Goal: Information Seeking & Learning: Find contact information

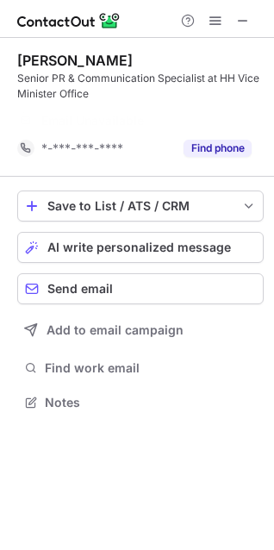
scroll to position [362, 274]
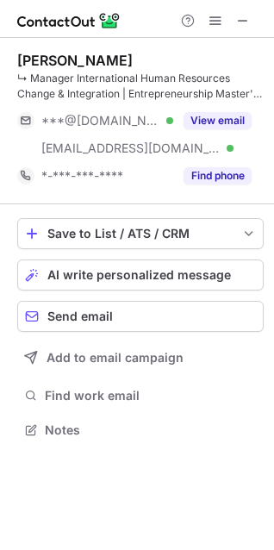
scroll to position [417, 274]
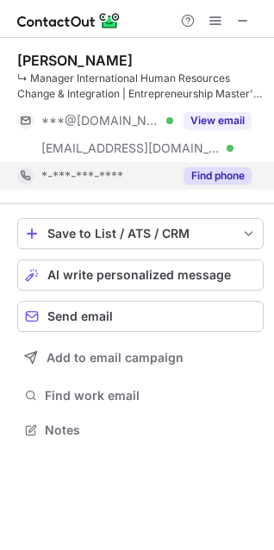
click at [214, 175] on button "Find phone" at bounding box center [218, 175] width 68 height 17
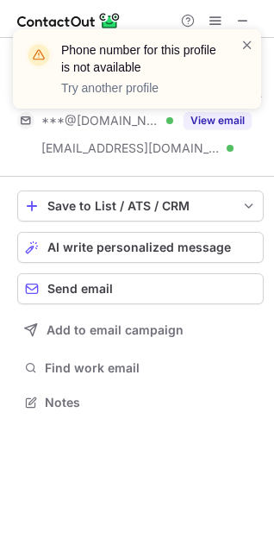
scroll to position [390, 274]
click at [247, 45] on span at bounding box center [248, 44] width 14 height 17
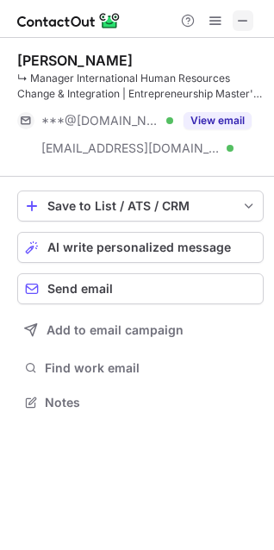
click at [237, 16] on span at bounding box center [243, 21] width 14 height 14
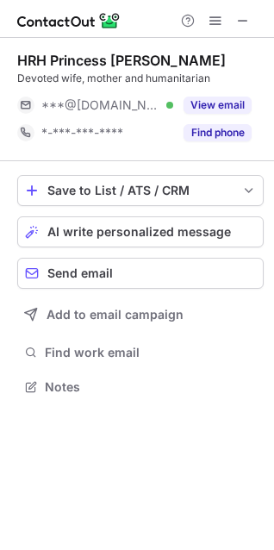
scroll to position [374, 274]
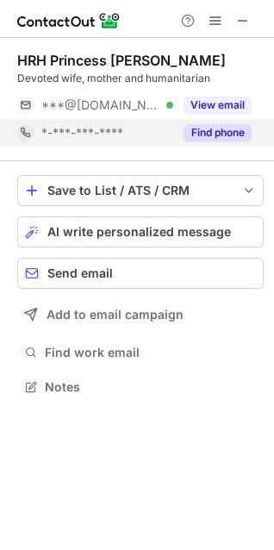
click at [212, 130] on button "Find phone" at bounding box center [218, 132] width 68 height 17
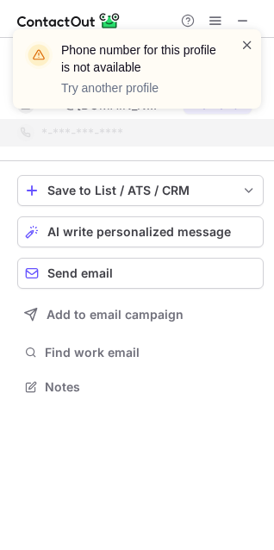
click at [244, 47] on span at bounding box center [248, 44] width 14 height 17
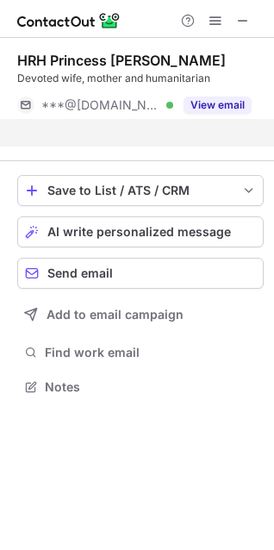
scroll to position [347, 274]
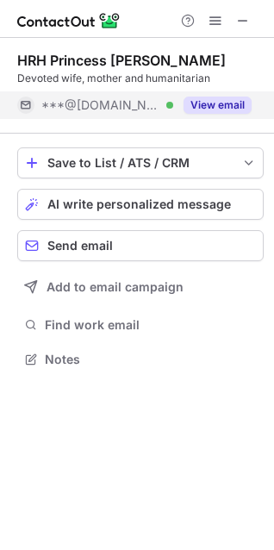
click at [213, 109] on button "View email" at bounding box center [218, 105] width 68 height 17
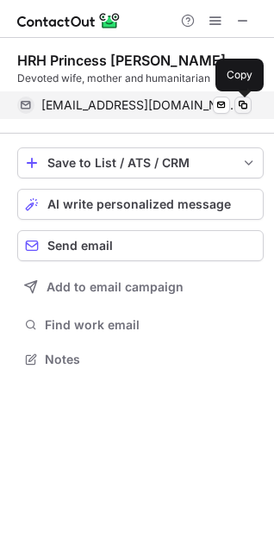
click at [244, 103] on span at bounding box center [243, 105] width 14 height 14
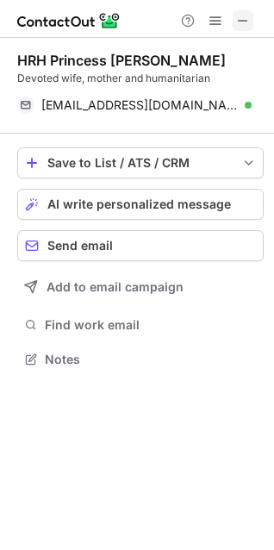
click at [247, 22] on span at bounding box center [243, 21] width 14 height 14
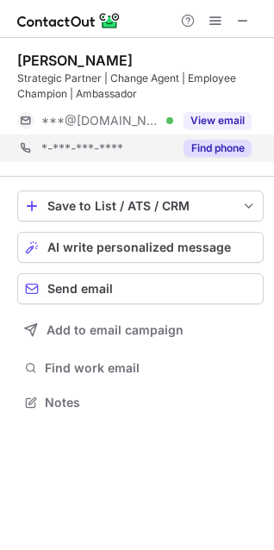
scroll to position [390, 274]
click at [241, 147] on button "Find phone" at bounding box center [218, 148] width 68 height 17
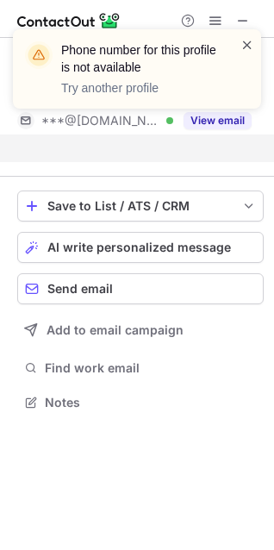
click at [247, 43] on span at bounding box center [248, 44] width 14 height 17
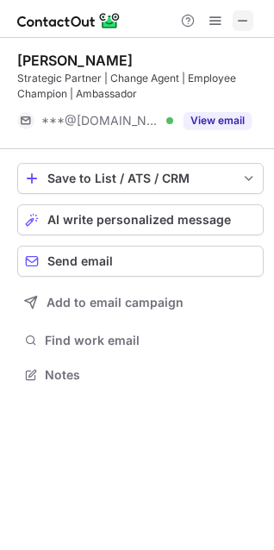
click at [241, 20] on span at bounding box center [243, 21] width 14 height 14
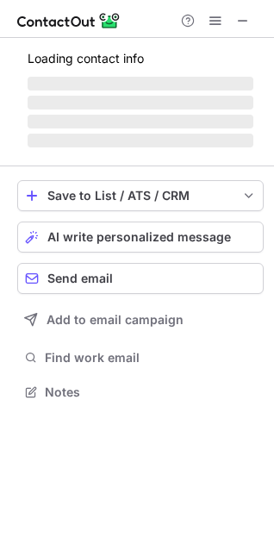
scroll to position [390, 274]
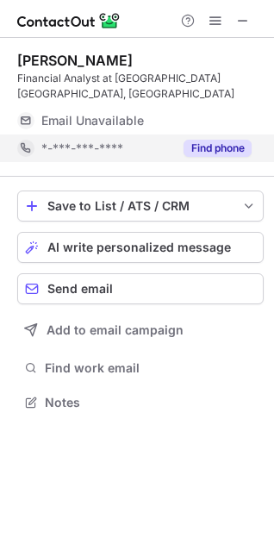
click at [207, 144] on button "Find phone" at bounding box center [218, 148] width 68 height 17
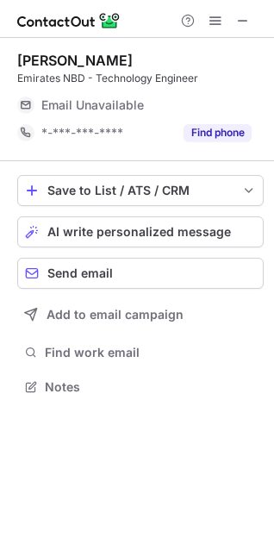
scroll to position [374, 274]
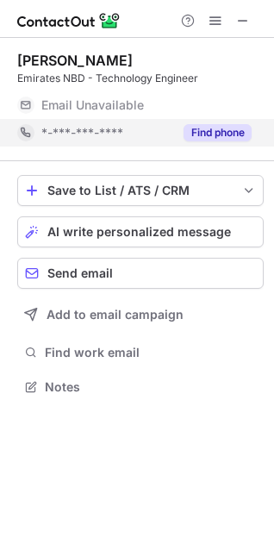
click at [213, 128] on button "Find phone" at bounding box center [218, 132] width 68 height 17
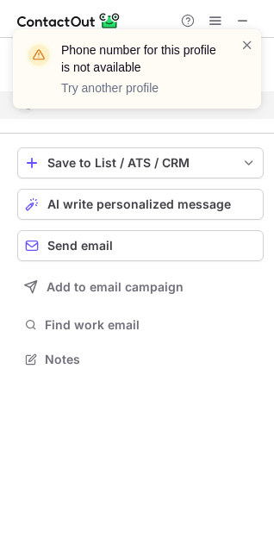
scroll to position [347, 274]
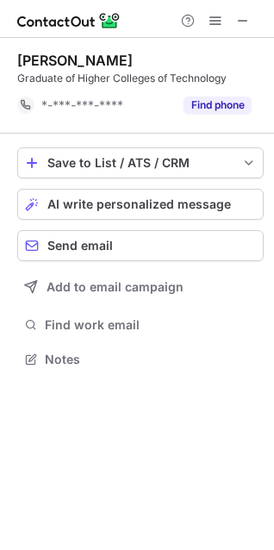
scroll to position [347, 274]
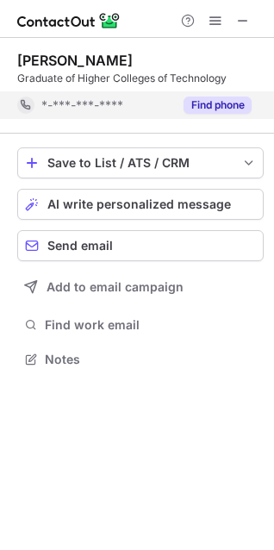
click at [213, 101] on button "Find phone" at bounding box center [218, 105] width 68 height 17
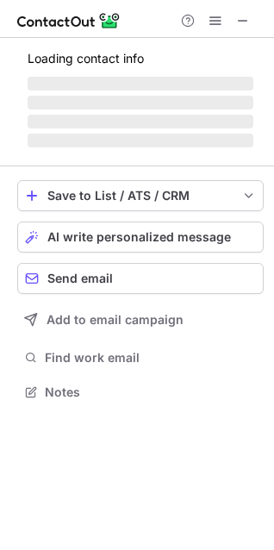
scroll to position [8, 8]
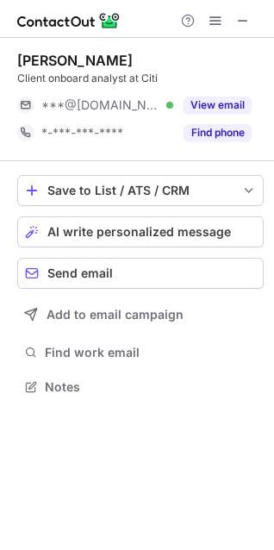
scroll to position [374, 274]
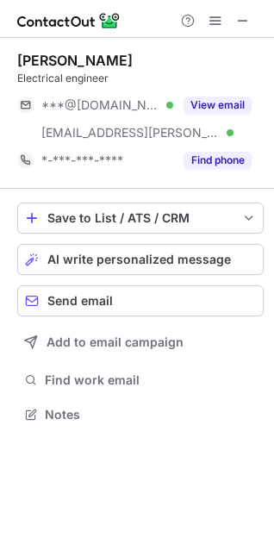
scroll to position [402, 274]
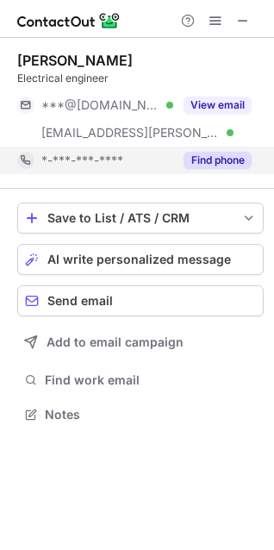
click at [220, 164] on button "Find phone" at bounding box center [218, 160] width 68 height 17
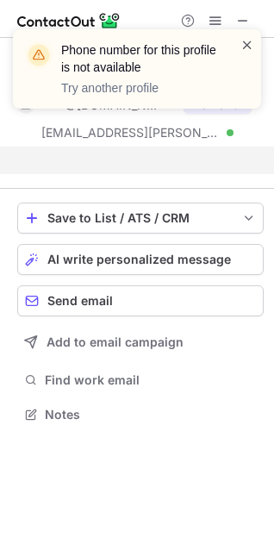
scroll to position [374, 274]
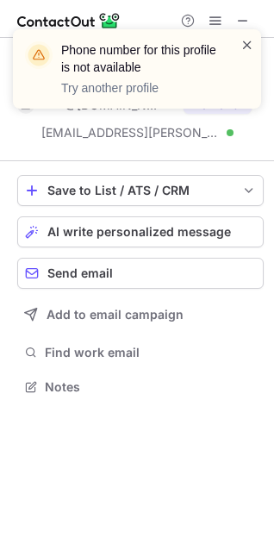
click at [244, 45] on span at bounding box center [248, 44] width 14 height 17
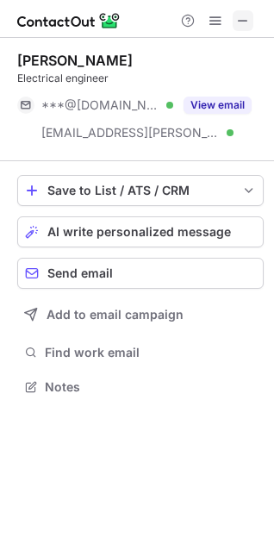
click at [243, 25] on span at bounding box center [243, 21] width 14 height 14
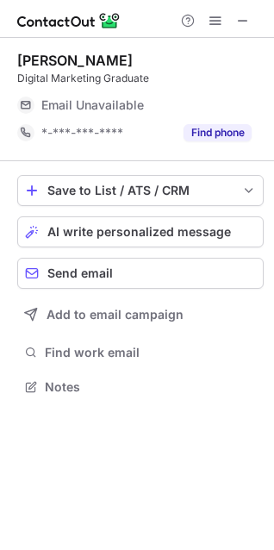
scroll to position [374, 274]
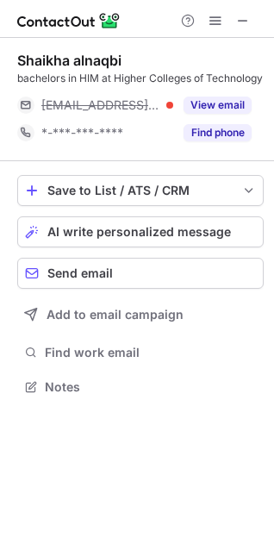
scroll to position [390, 274]
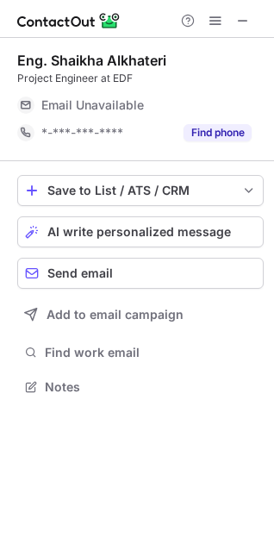
scroll to position [374, 274]
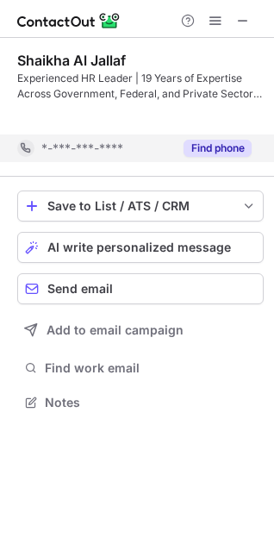
scroll to position [362, 274]
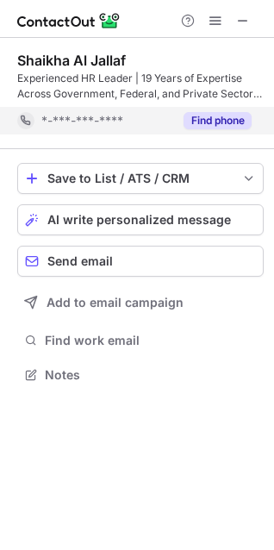
click at [203, 124] on button "Find phone" at bounding box center [218, 120] width 68 height 17
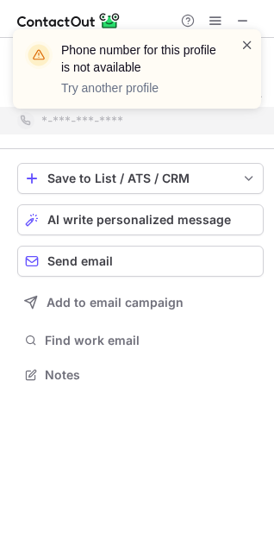
click at [245, 40] on span at bounding box center [248, 44] width 14 height 17
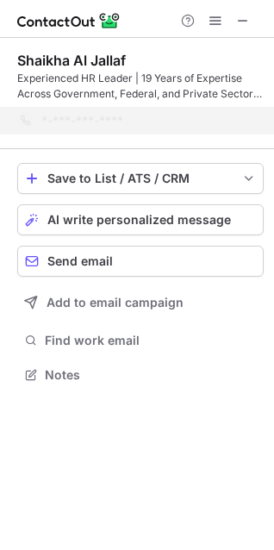
click at [242, 19] on div "Phone number for this profile is not available Try another profile" at bounding box center [137, 76] width 276 height 128
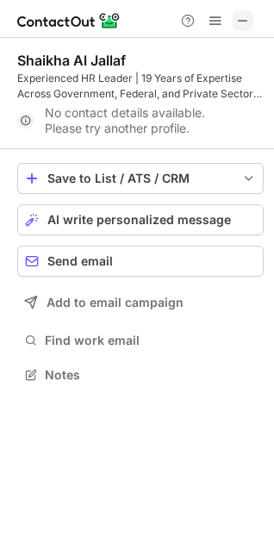
click at [244, 16] on span at bounding box center [243, 21] width 14 height 14
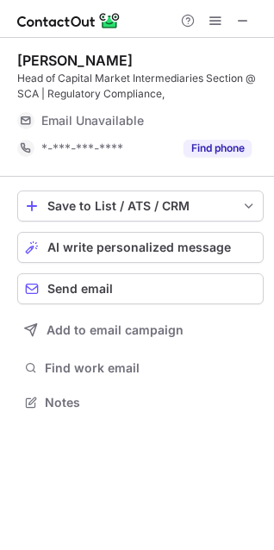
scroll to position [390, 274]
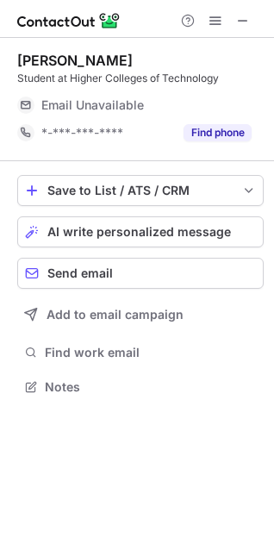
scroll to position [374, 274]
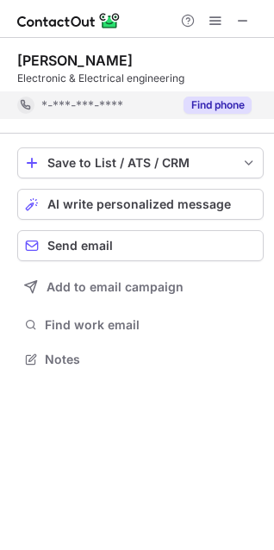
scroll to position [347, 274]
click at [223, 132] on div "[PERSON_NAME] Electronic & Electrical engineering *-***-***-**** Find phone" at bounding box center [140, 86] width 247 height 96
click at [220, 99] on button "Find phone" at bounding box center [218, 105] width 68 height 17
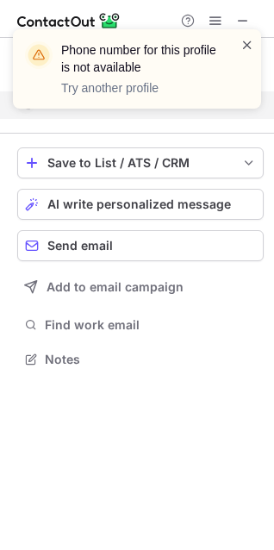
click at [247, 42] on span at bounding box center [248, 44] width 14 height 17
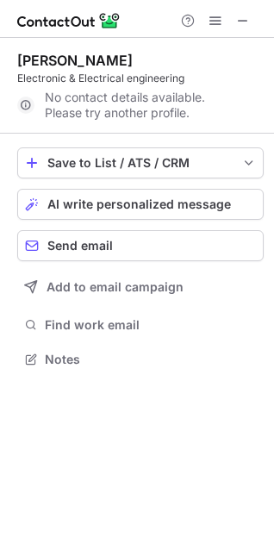
click at [241, 16] on div "Phone number for this profile is not available Try another profile" at bounding box center [137, 76] width 276 height 128
click at [243, 22] on span at bounding box center [243, 21] width 14 height 14
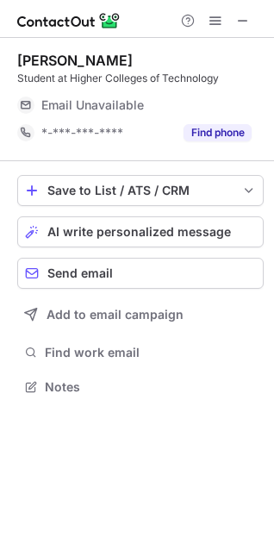
scroll to position [374, 274]
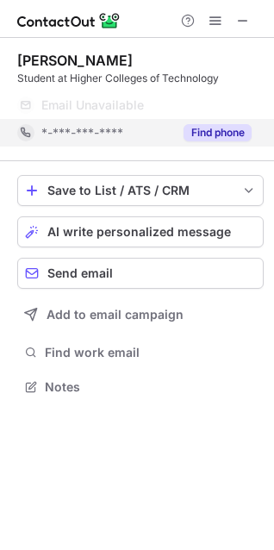
click at [221, 133] on button "Find phone" at bounding box center [218, 132] width 68 height 17
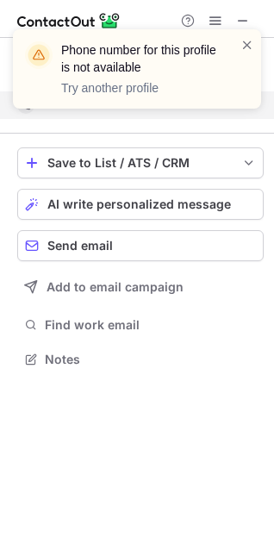
scroll to position [347, 274]
click at [247, 47] on span at bounding box center [248, 44] width 14 height 17
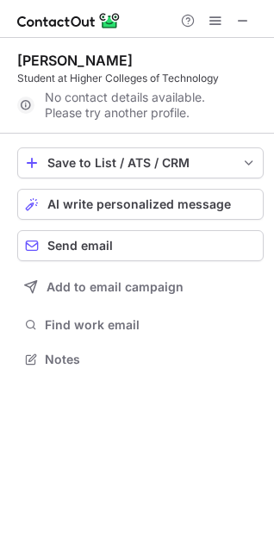
click at [245, 20] on div "Phone number for this profile is not available Try another profile" at bounding box center [137, 29] width 276 height 34
click at [244, 19] on span at bounding box center [243, 21] width 14 height 14
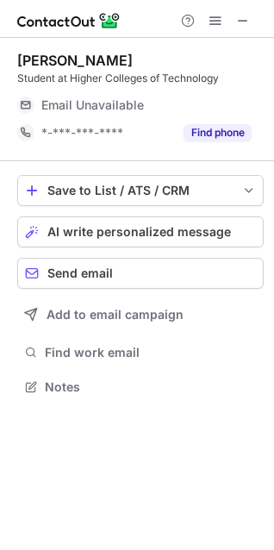
scroll to position [374, 274]
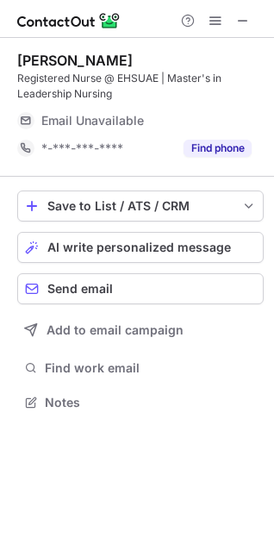
scroll to position [390, 274]
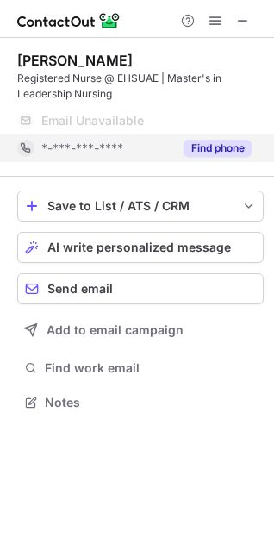
click at [216, 152] on button "Find phone" at bounding box center [218, 148] width 68 height 17
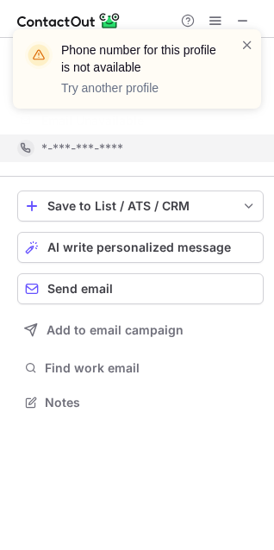
scroll to position [362, 274]
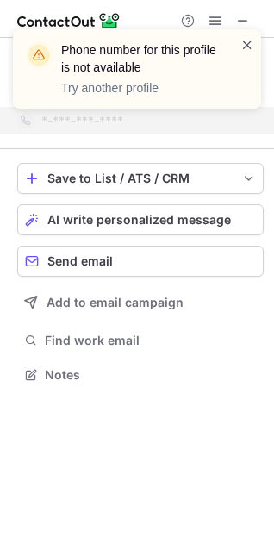
click at [248, 47] on span at bounding box center [248, 44] width 14 height 17
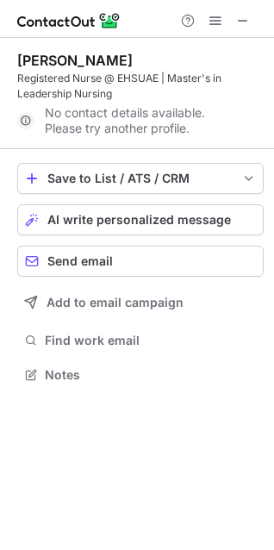
click at [244, 22] on div "Phone number for this profile is not available Try another profile" at bounding box center [137, 29] width 276 height 34
click at [244, 22] on span at bounding box center [243, 21] width 14 height 14
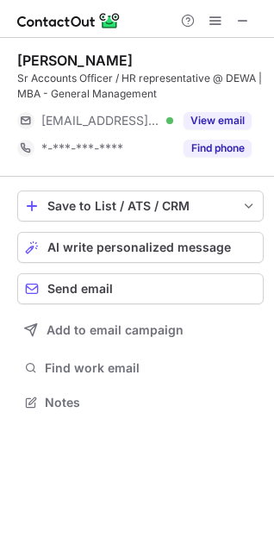
scroll to position [390, 274]
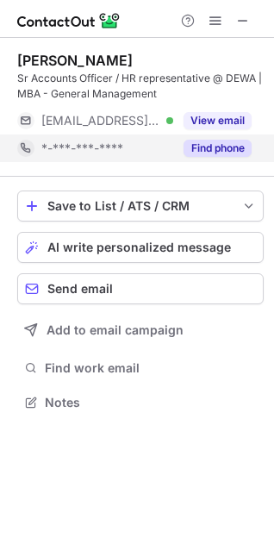
click at [197, 151] on button "Find phone" at bounding box center [218, 148] width 68 height 17
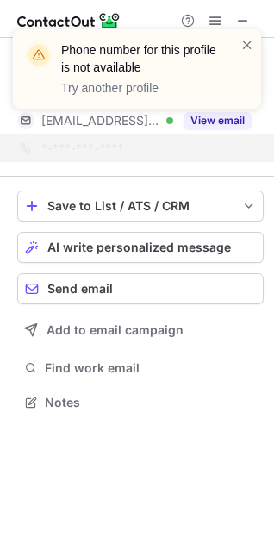
click at [241, 20] on div "Phone number for this profile is not available Try another profile" at bounding box center [137, 76] width 276 height 128
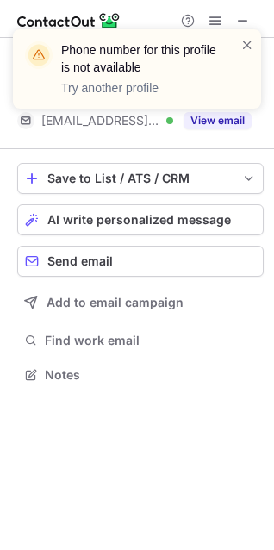
scroll to position [362, 274]
click at [246, 41] on span at bounding box center [248, 44] width 14 height 17
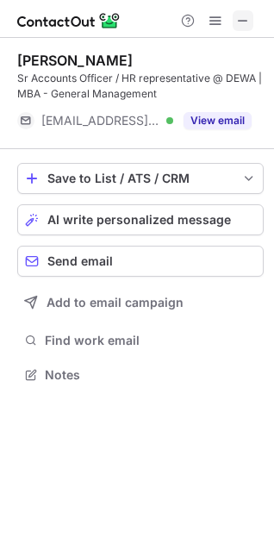
click at [245, 18] on span at bounding box center [243, 21] width 14 height 14
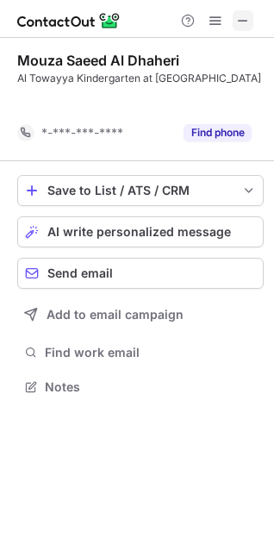
scroll to position [362, 274]
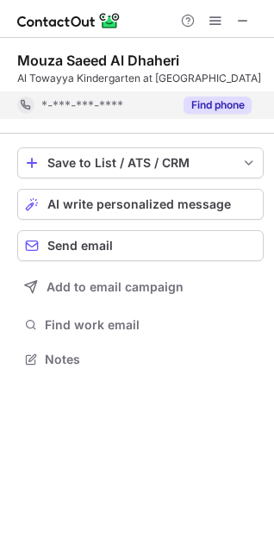
click at [216, 114] on button "Find phone" at bounding box center [218, 105] width 68 height 17
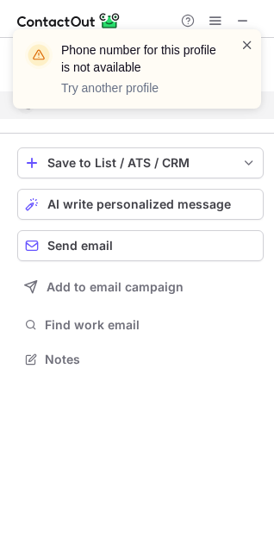
click at [246, 41] on span at bounding box center [248, 44] width 14 height 17
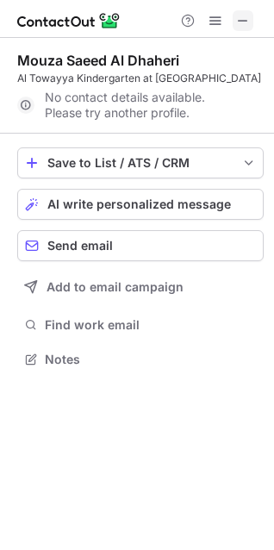
click at [245, 22] on span at bounding box center [243, 21] width 14 height 14
